Goal: Transaction & Acquisition: Purchase product/service

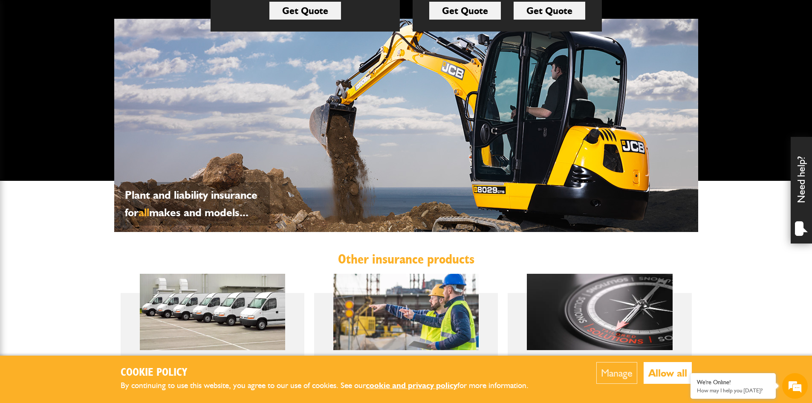
scroll to position [114, 0]
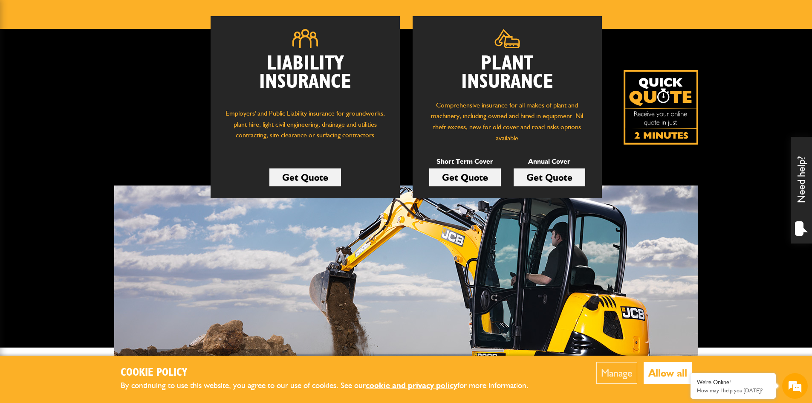
click at [527, 180] on link "Get Quote" at bounding box center [550, 177] width 72 height 18
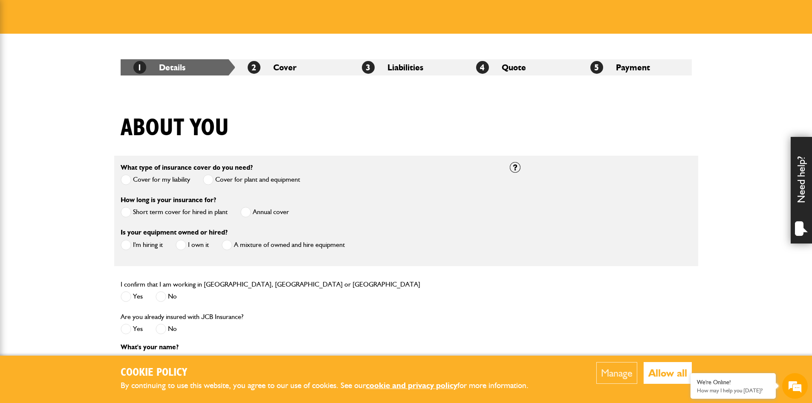
scroll to position [171, 0]
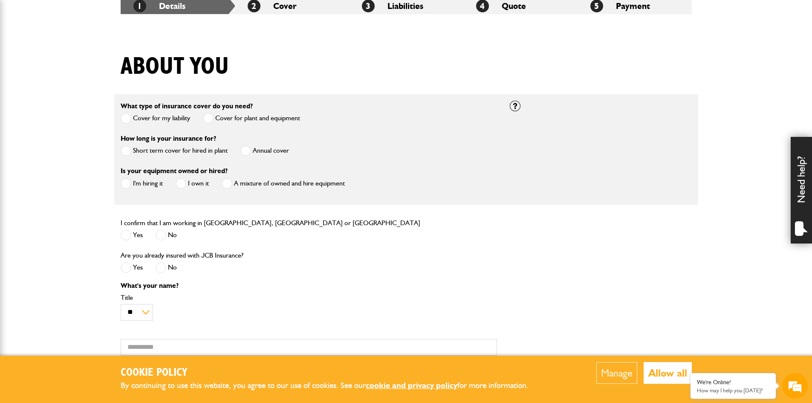
click at [241, 150] on span at bounding box center [246, 150] width 11 height 11
click at [130, 181] on span at bounding box center [126, 183] width 11 height 11
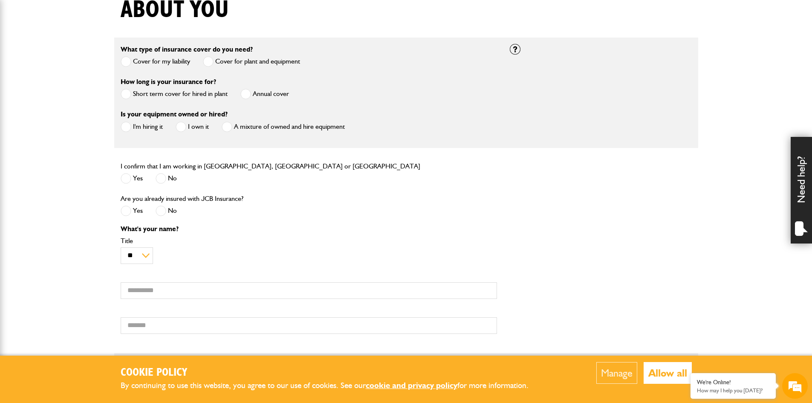
scroll to position [0, 0]
click at [129, 180] on span at bounding box center [126, 178] width 11 height 11
click at [166, 213] on span at bounding box center [161, 211] width 11 height 11
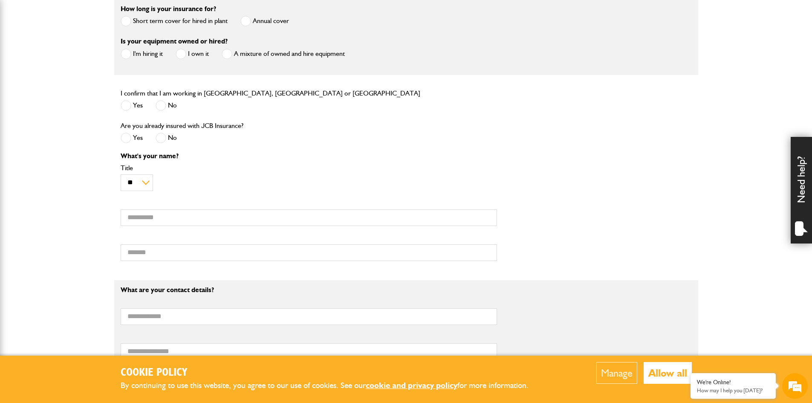
scroll to position [398, 0]
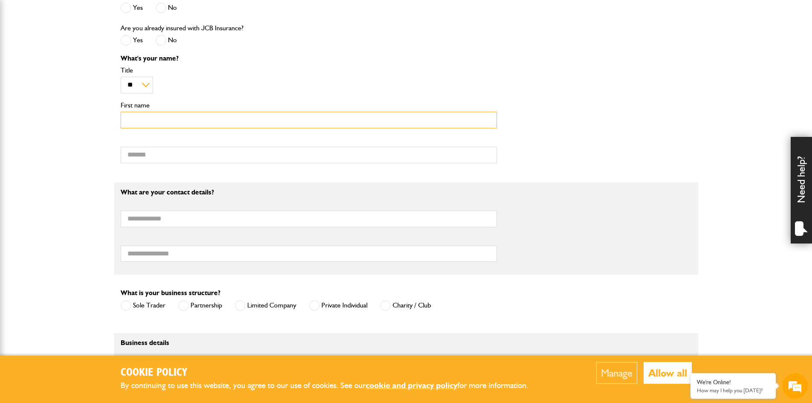
click at [154, 123] on input "First name" at bounding box center [309, 120] width 377 height 17
type input "*****"
type input "*******"
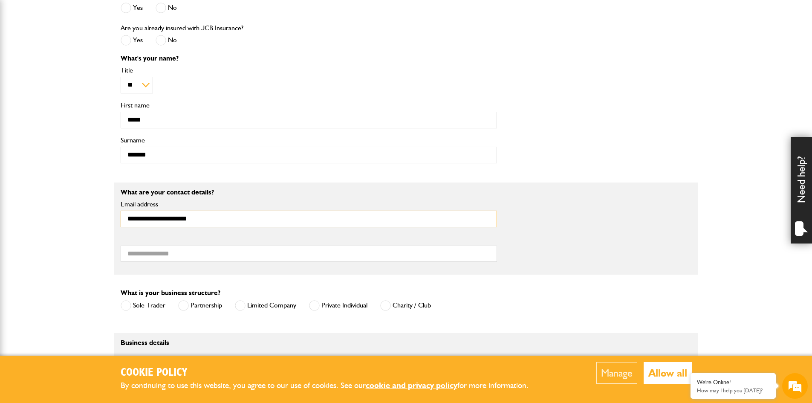
type input "**********"
click at [172, 255] on input "Telephone number" at bounding box center [309, 254] width 377 height 17
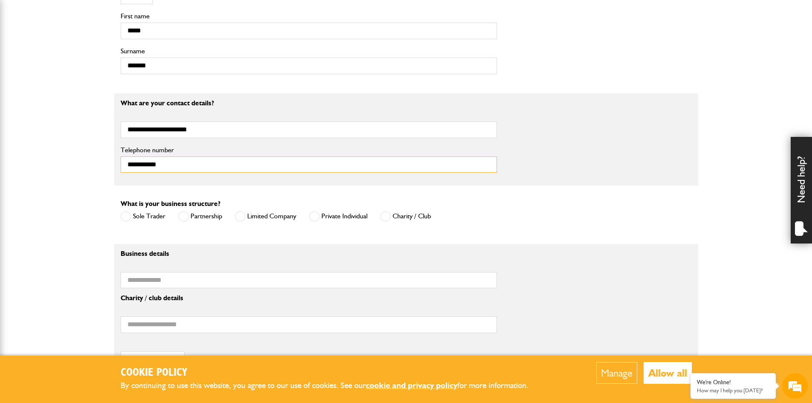
scroll to position [512, 0]
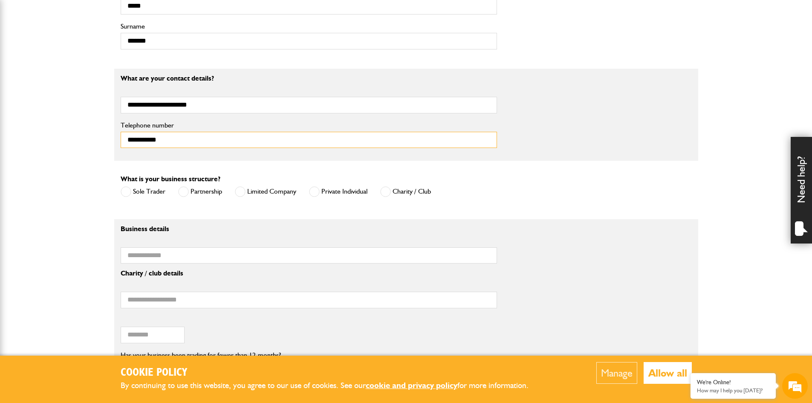
type input "**********"
click at [316, 194] on span at bounding box center [314, 191] width 11 height 11
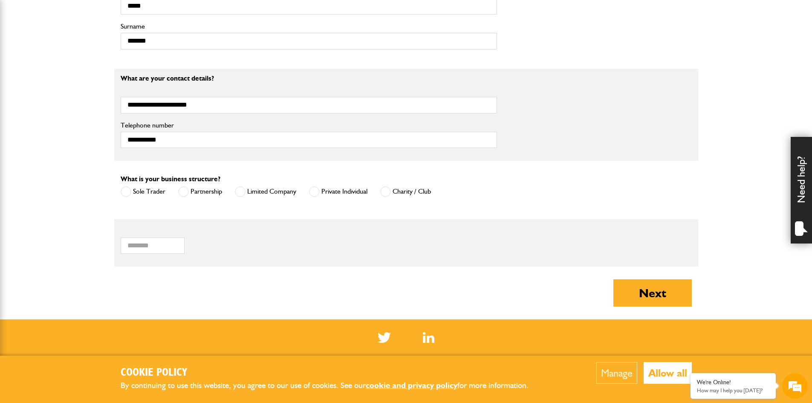
click at [238, 194] on span at bounding box center [240, 191] width 11 height 11
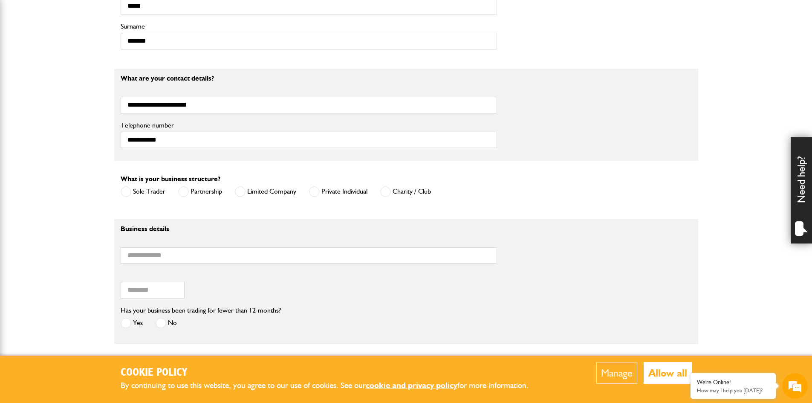
click at [314, 191] on span at bounding box center [314, 191] width 11 height 11
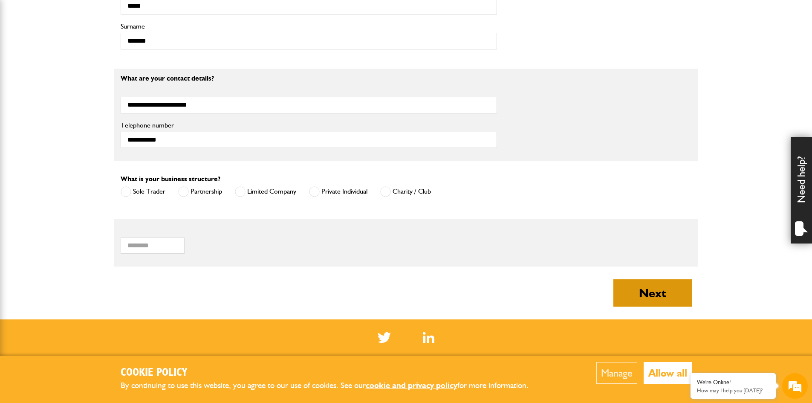
click at [620, 288] on button "Next" at bounding box center [653, 292] width 78 height 27
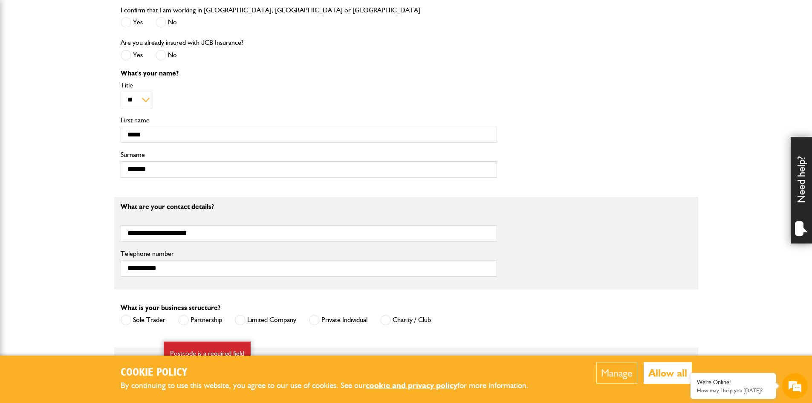
scroll to position [512, 0]
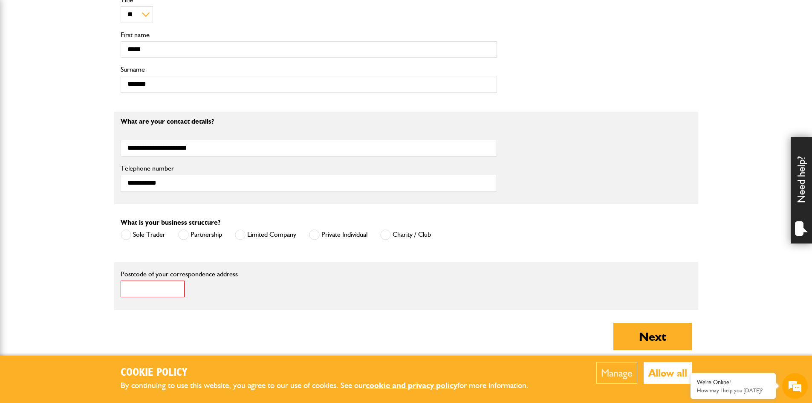
click at [156, 293] on input "Postcode of your correspondence address" at bounding box center [153, 289] width 64 height 17
type input "******"
click at [614, 323] on button "Next" at bounding box center [653, 336] width 78 height 27
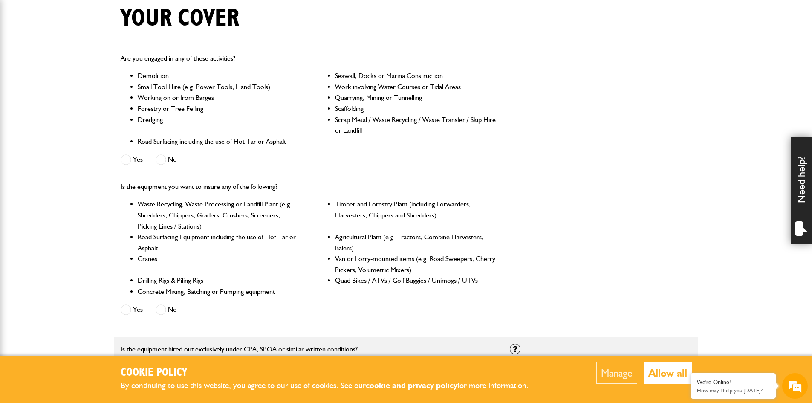
scroll to position [227, 0]
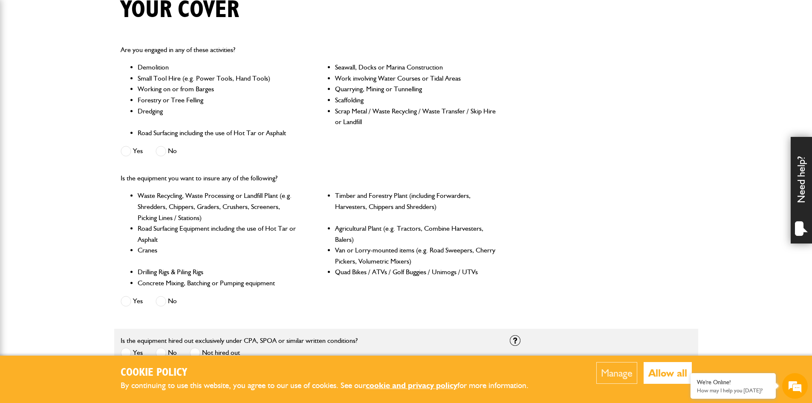
click at [159, 150] on span at bounding box center [161, 151] width 11 height 11
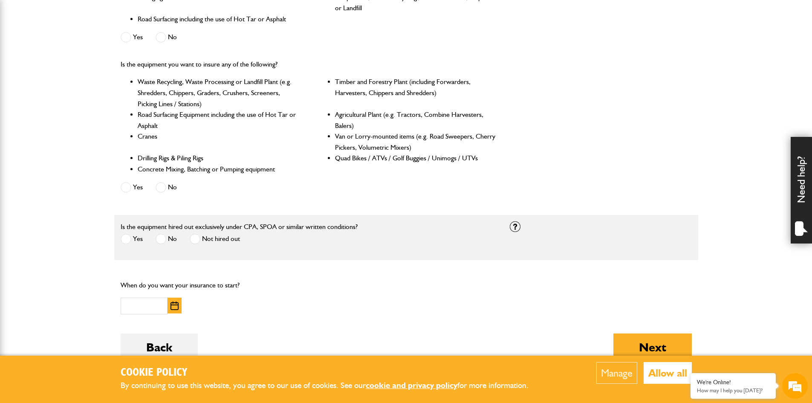
scroll to position [0, 0]
click at [123, 186] on span at bounding box center [126, 187] width 11 height 11
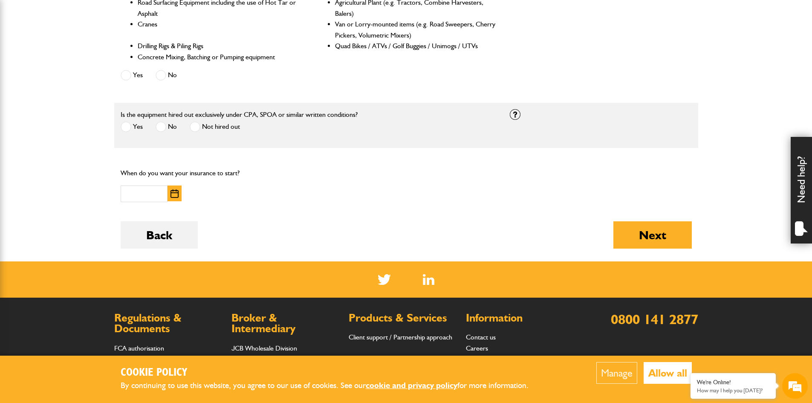
scroll to position [455, 0]
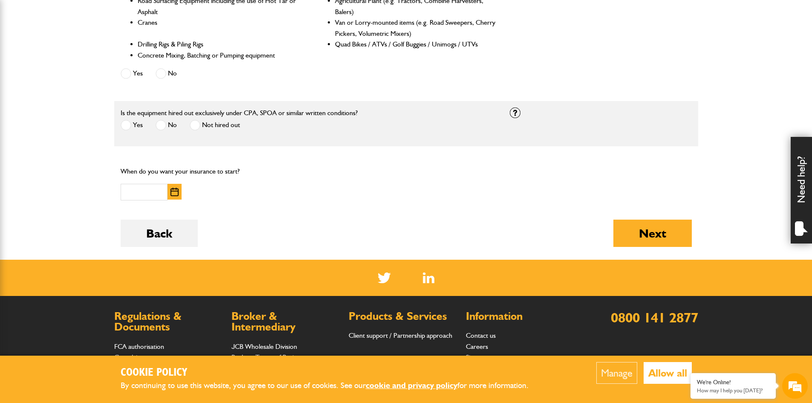
click at [131, 127] on span at bounding box center [126, 125] width 11 height 11
click at [173, 189] on img "button" at bounding box center [175, 192] width 8 height 9
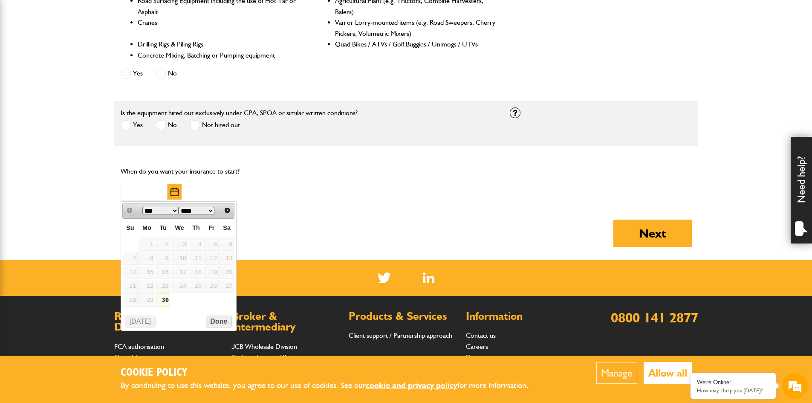
click at [171, 212] on select "*** ***" at bounding box center [160, 211] width 36 height 8
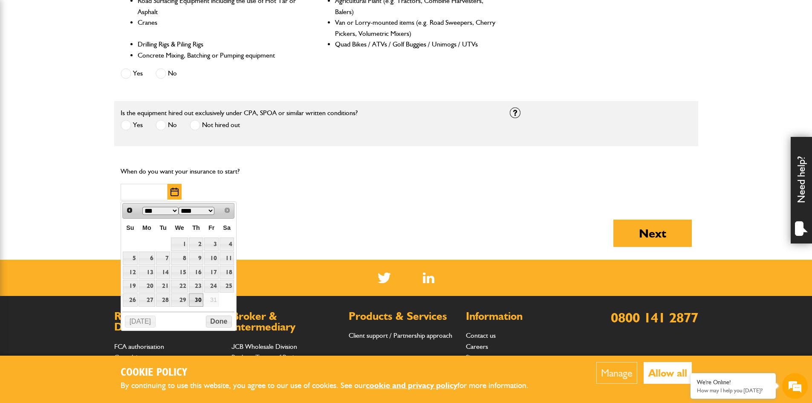
click at [200, 296] on link "30" at bounding box center [196, 299] width 15 height 13
type input "**********"
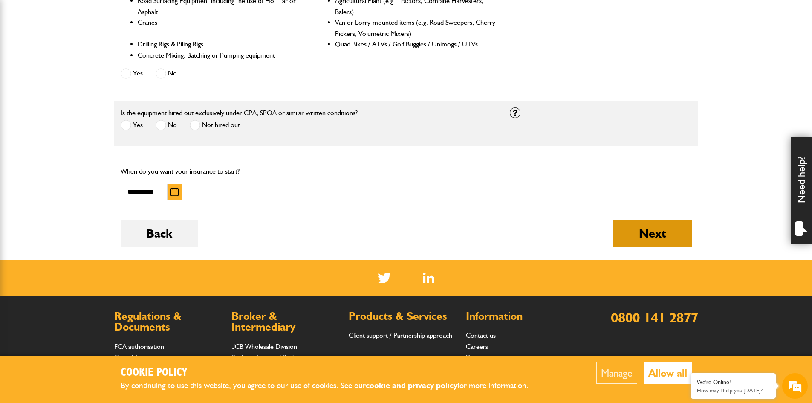
click at [649, 237] on button "Next" at bounding box center [653, 233] width 78 height 27
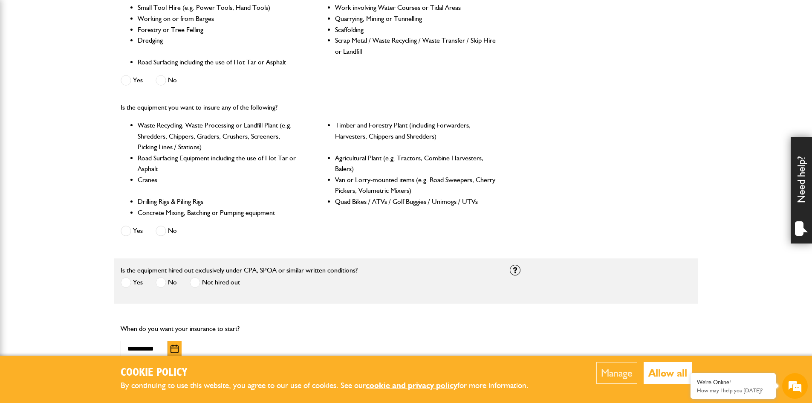
scroll to position [512, 0]
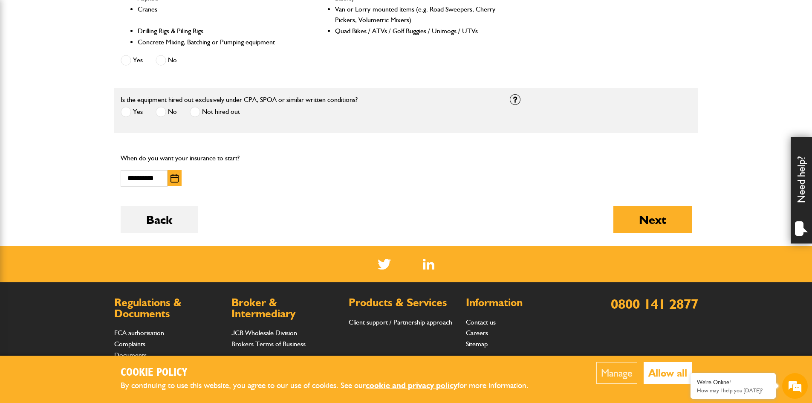
click at [173, 177] on img "button" at bounding box center [175, 178] width 8 height 9
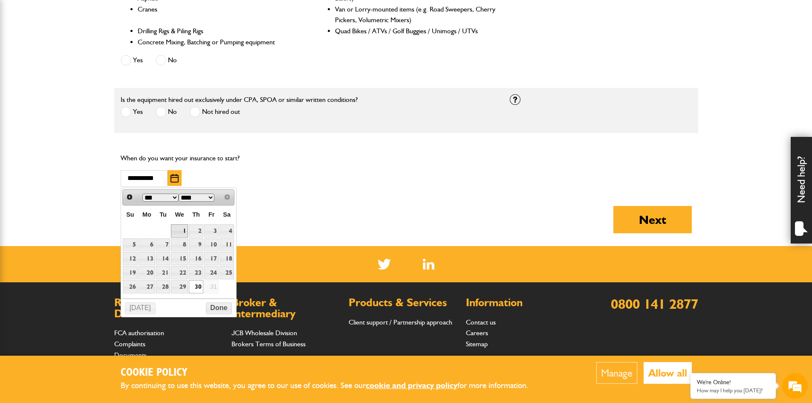
click at [183, 230] on link "1" at bounding box center [179, 230] width 17 height 13
type input "**********"
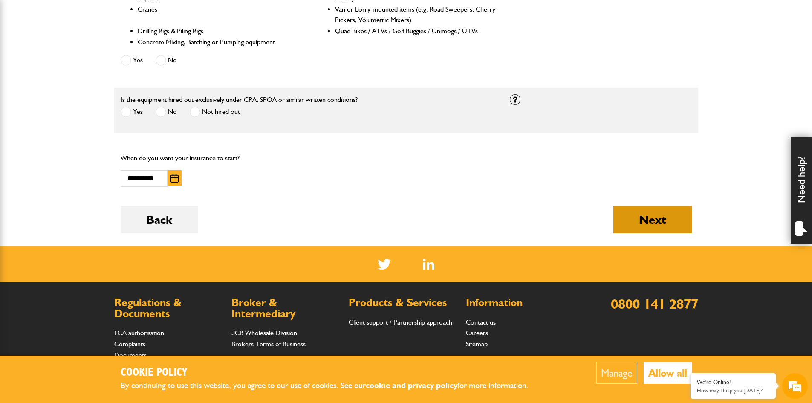
click at [615, 224] on button "Next" at bounding box center [653, 219] width 78 height 27
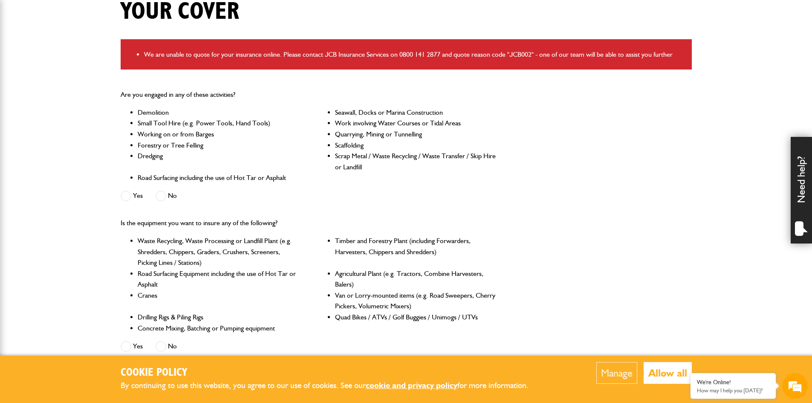
scroll to position [227, 0]
